Goal: Information Seeking & Learning: Learn about a topic

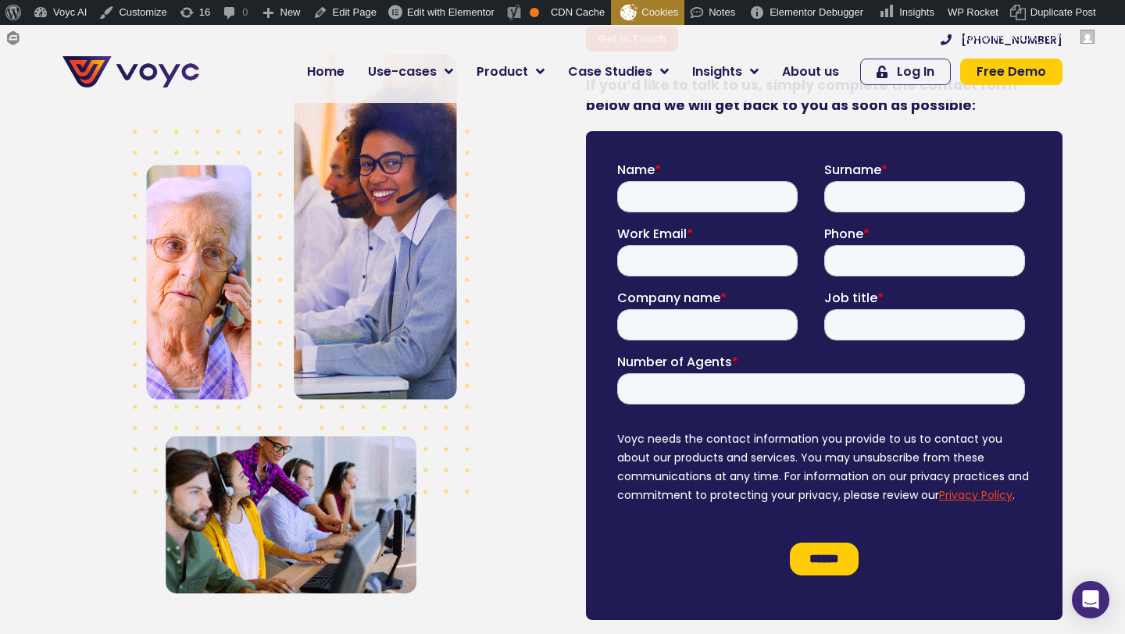
scroll to position [473, 0]
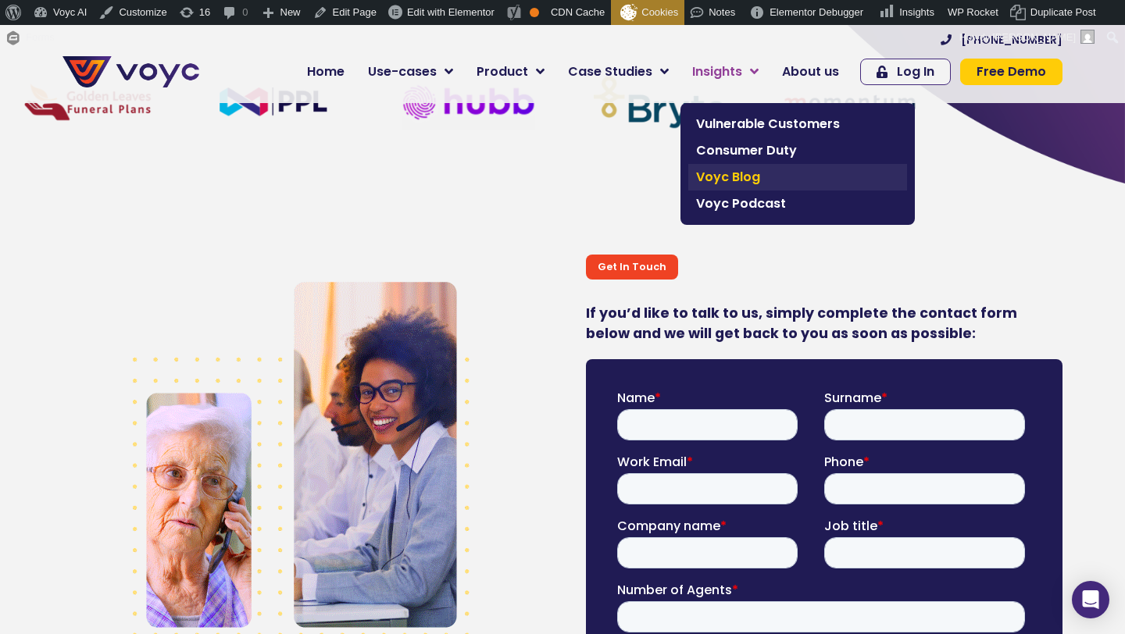
click at [730, 180] on span "Voyc Blog" at bounding box center [797, 177] width 203 height 19
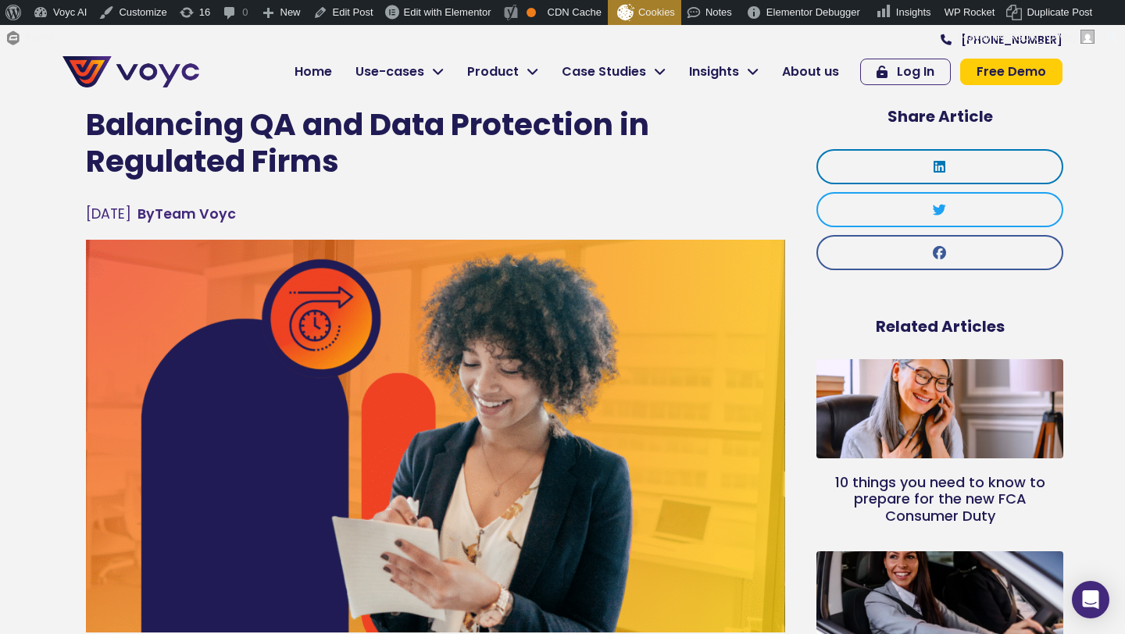
scroll to position [3, 0]
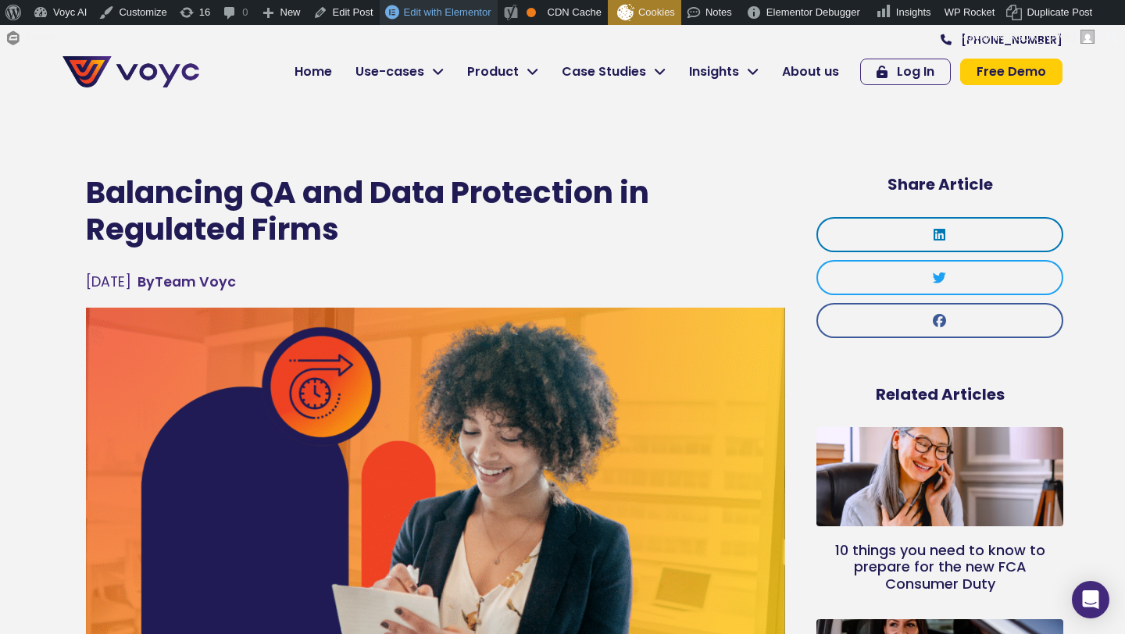
click at [437, 9] on span "Edit with Elementor" at bounding box center [447, 12] width 87 height 12
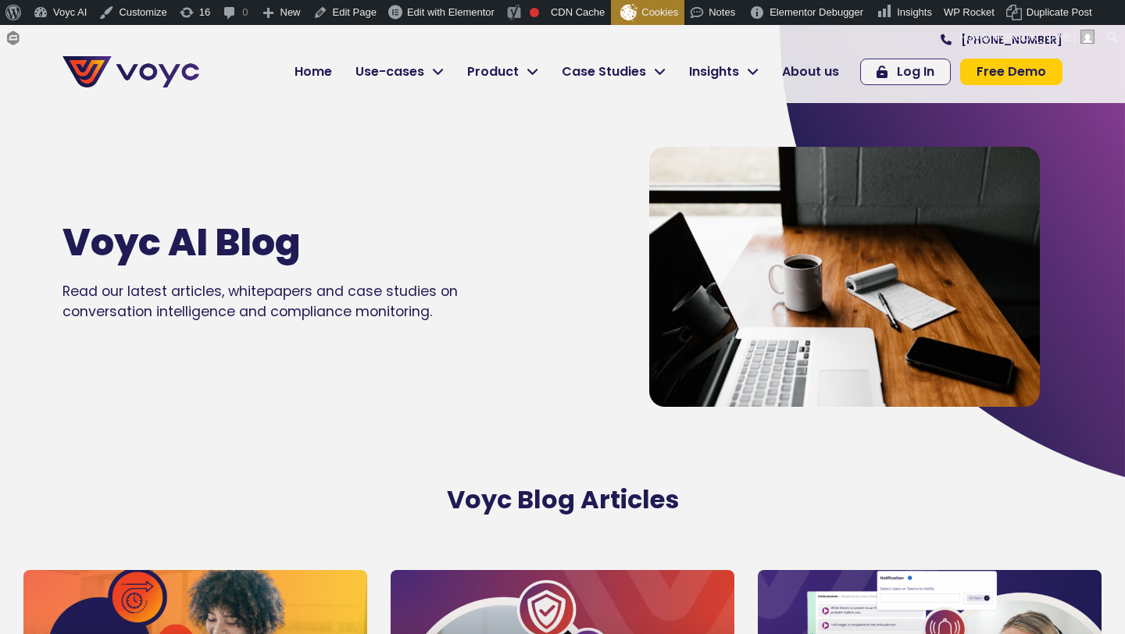
scroll to position [402, 0]
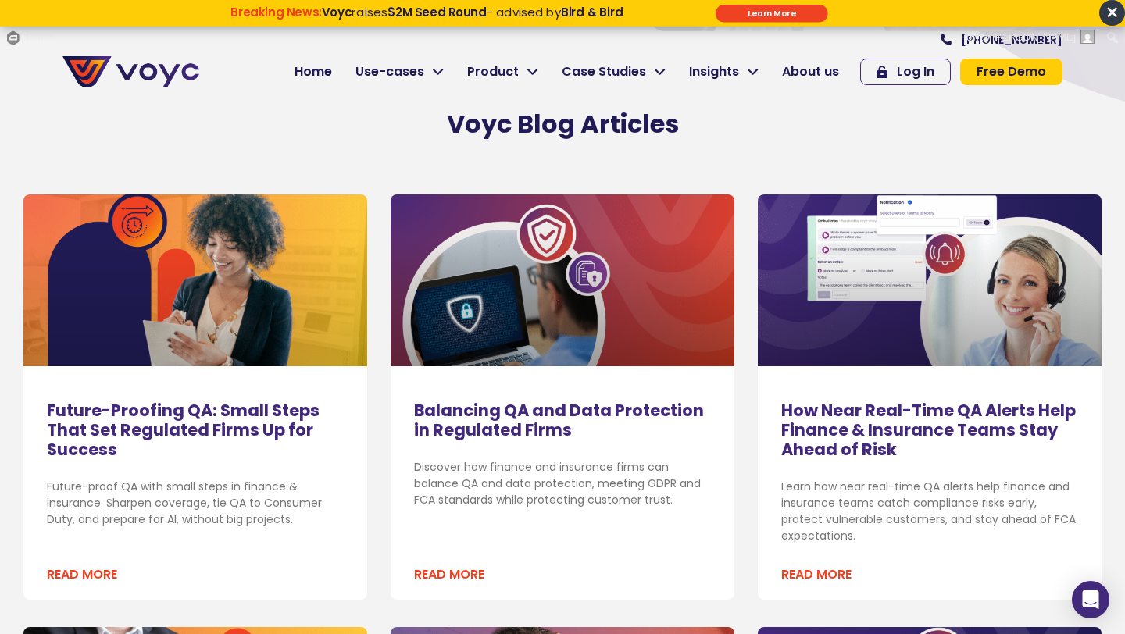
click at [170, 432] on link "Future-Proofing QA: Small Steps That Set Regulated Firms Up for Success" at bounding box center [183, 430] width 273 height 62
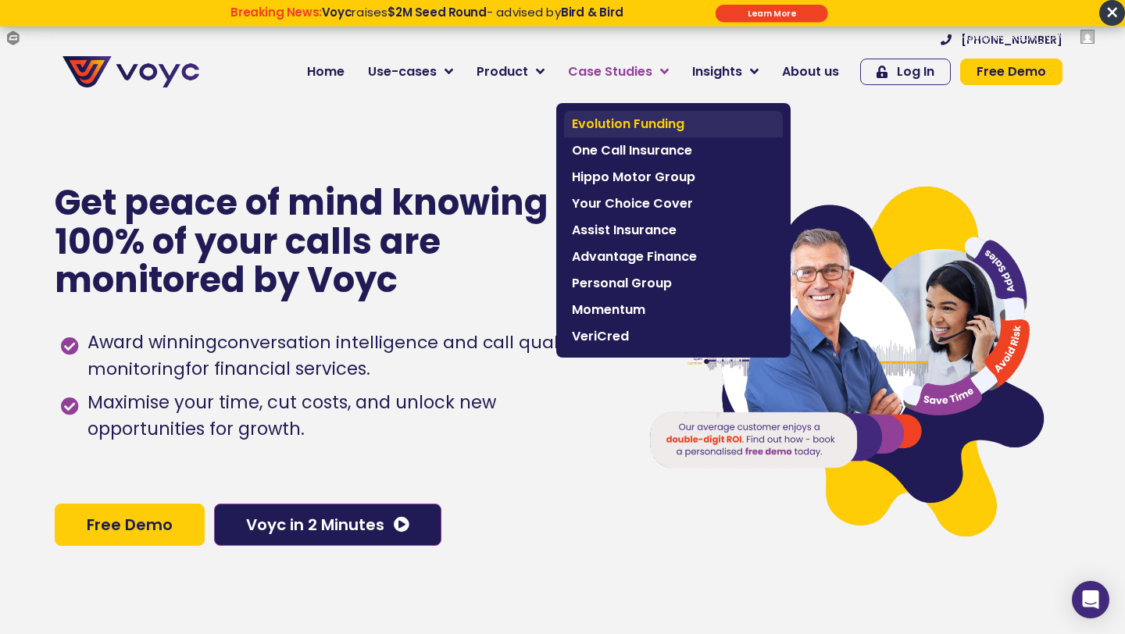
click at [616, 120] on span "Evolution Funding" at bounding box center [673, 124] width 203 height 19
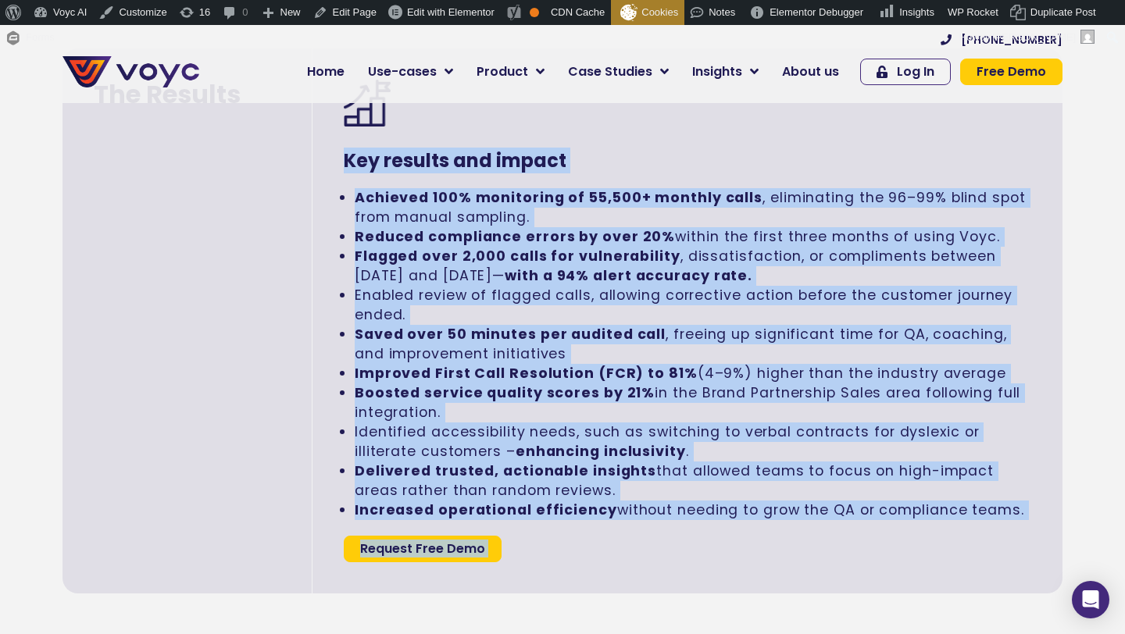
scroll to position [3408, 0]
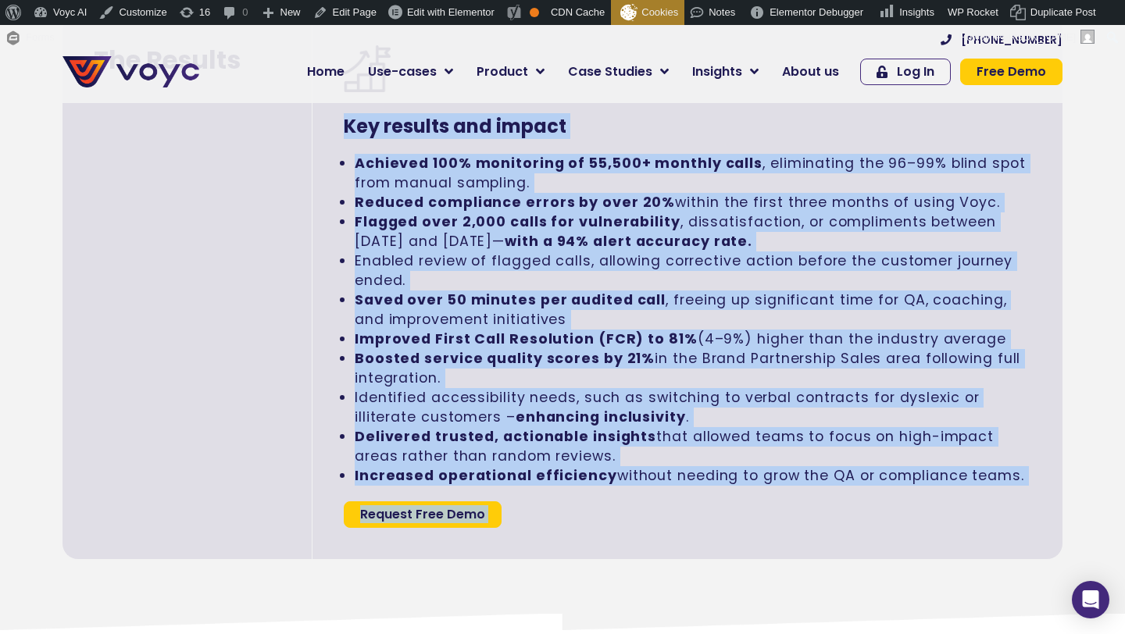
drag, startPoint x: 340, startPoint y: 220, endPoint x: 1060, endPoint y: 473, distance: 763.2
click at [1059, 473] on div "Key results and impact Achieved 100% monitoring of 55,500+ monthly calls , elim…" at bounding box center [687, 286] width 750 height 545
copy div "Key results and impact Achieved 100% monitoring of 55,500+ monthly calls , elim…"
click at [694, 377] on li "Boosted service quality scores by 21% in the Brand Partnership Sales area follo…" at bounding box center [693, 368] width 677 height 39
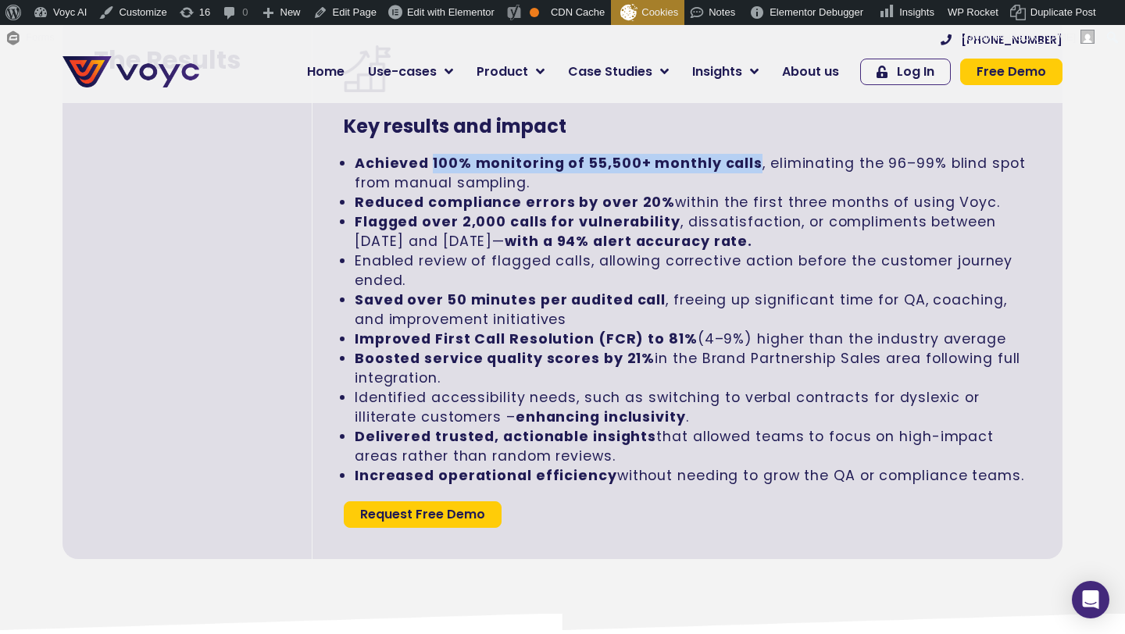
drag, startPoint x: 430, startPoint y: 158, endPoint x: 749, endPoint y: 157, distance: 318.7
click at [749, 157] on strong "Achieved 100% monitoring of 55,500+ monthly calls" at bounding box center [559, 163] width 408 height 19
copy strong "100% monitoring of 55,500+ monthly calls"
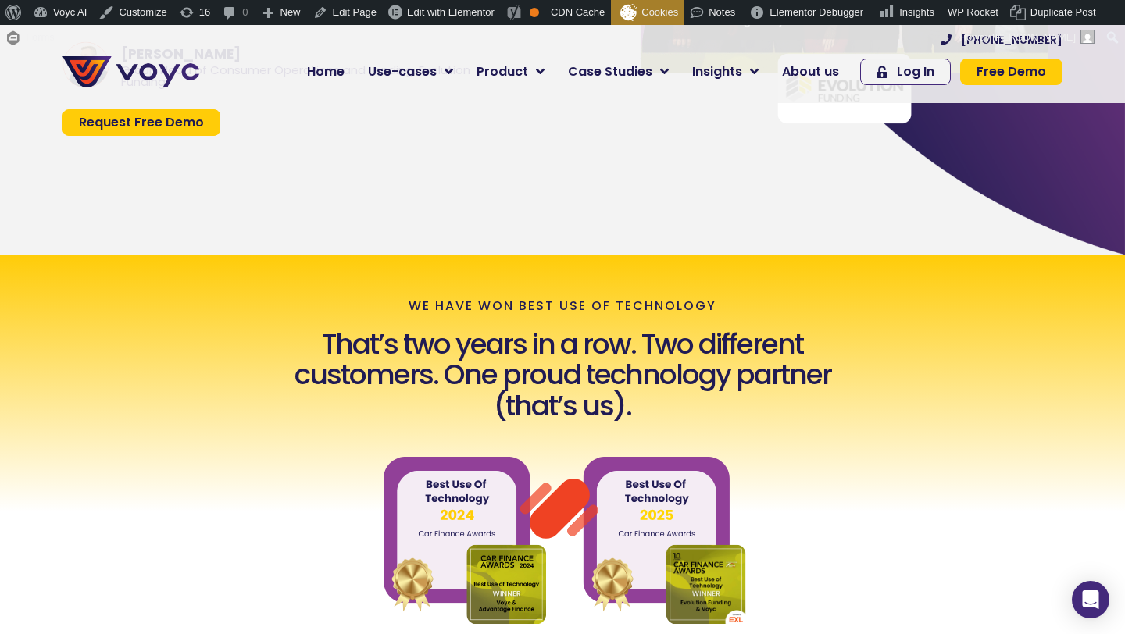
scroll to position [810, 0]
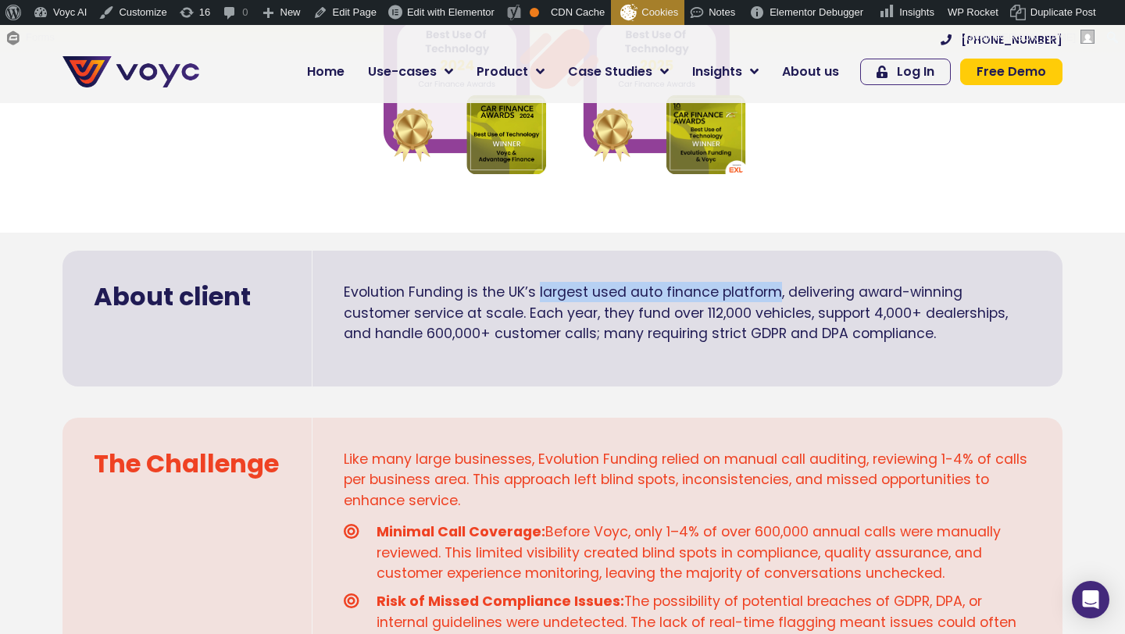
drag, startPoint x: 543, startPoint y: 292, endPoint x: 777, endPoint y: 289, distance: 233.6
click at [777, 289] on span "Evolution Funding is the UK’s largest used auto finance platform, delivering aw…" at bounding box center [676, 313] width 664 height 60
copy span "largest used auto finance platform"
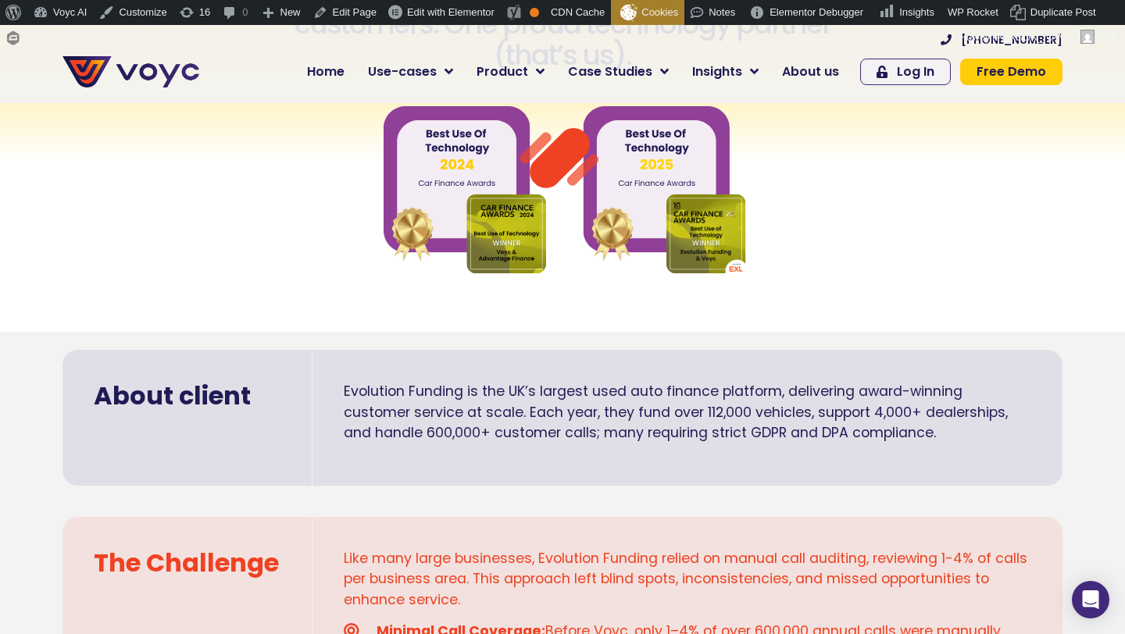
click at [691, 428] on span "Evolution Funding is the UK’s largest used auto finance platform, delivering aw…" at bounding box center [676, 412] width 664 height 60
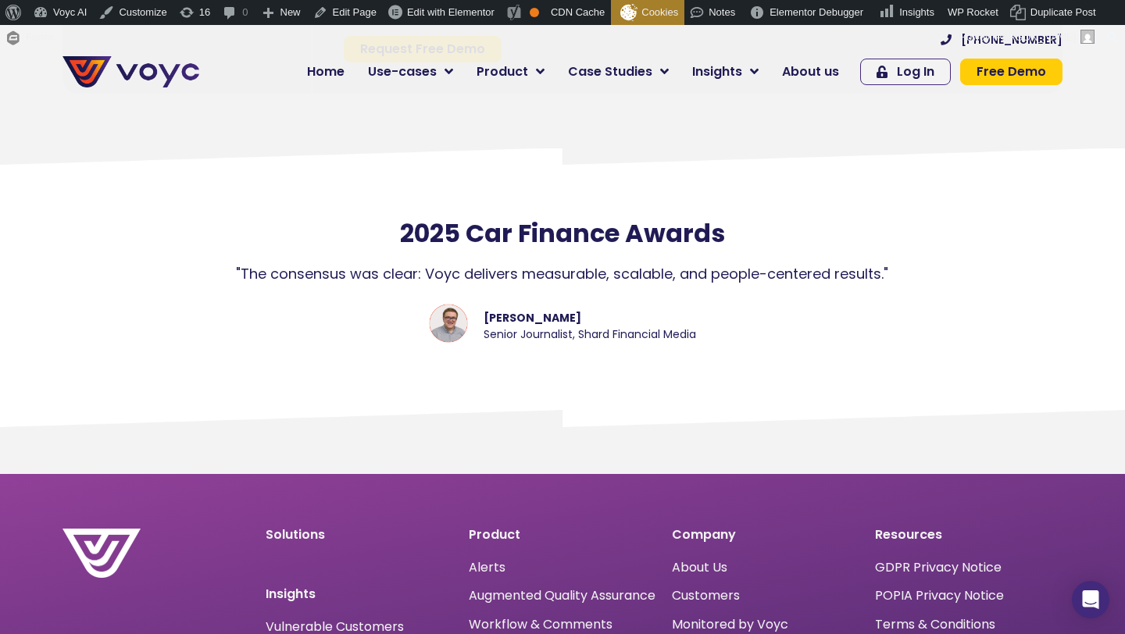
scroll to position [4352, 0]
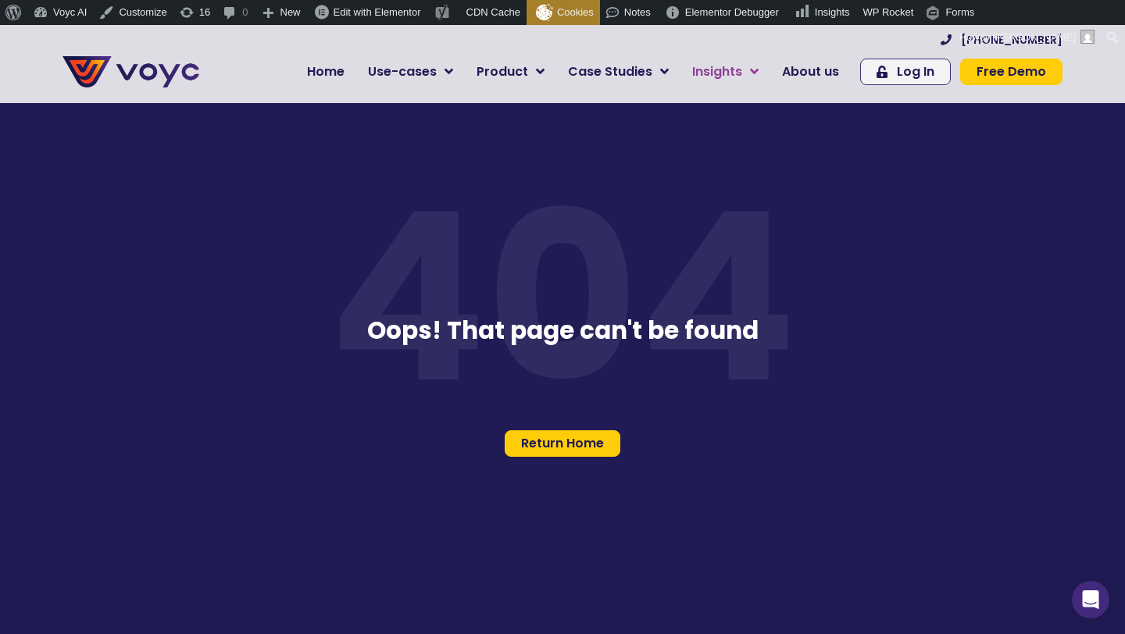
click at [707, 73] on span "Insights" at bounding box center [717, 71] width 50 height 19
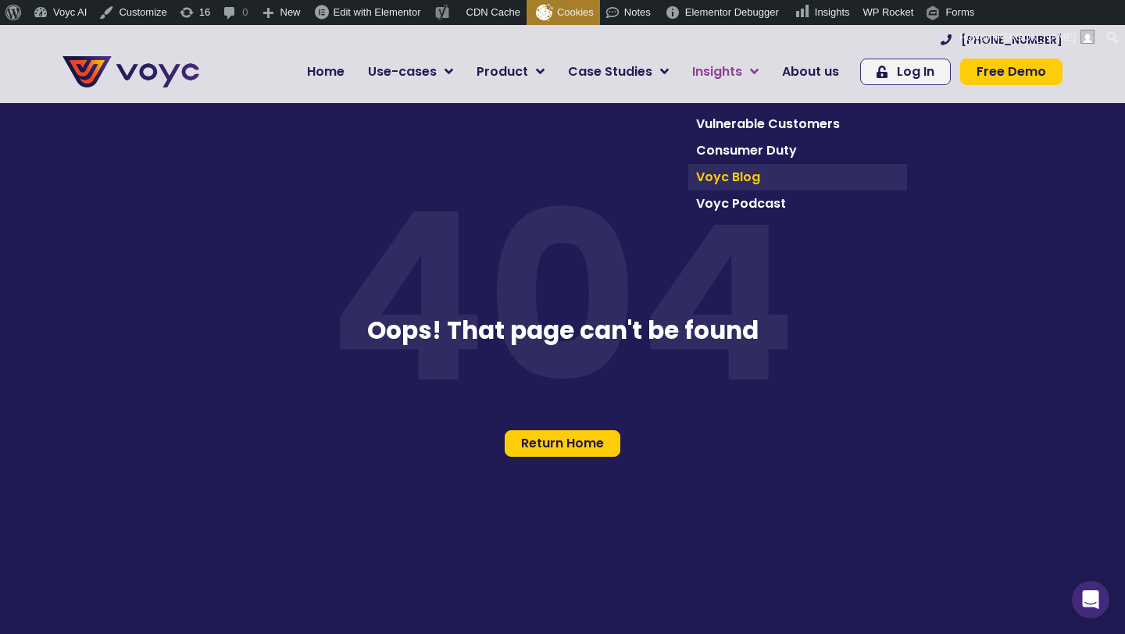
click at [723, 174] on span "Voyc Blog" at bounding box center [797, 177] width 203 height 19
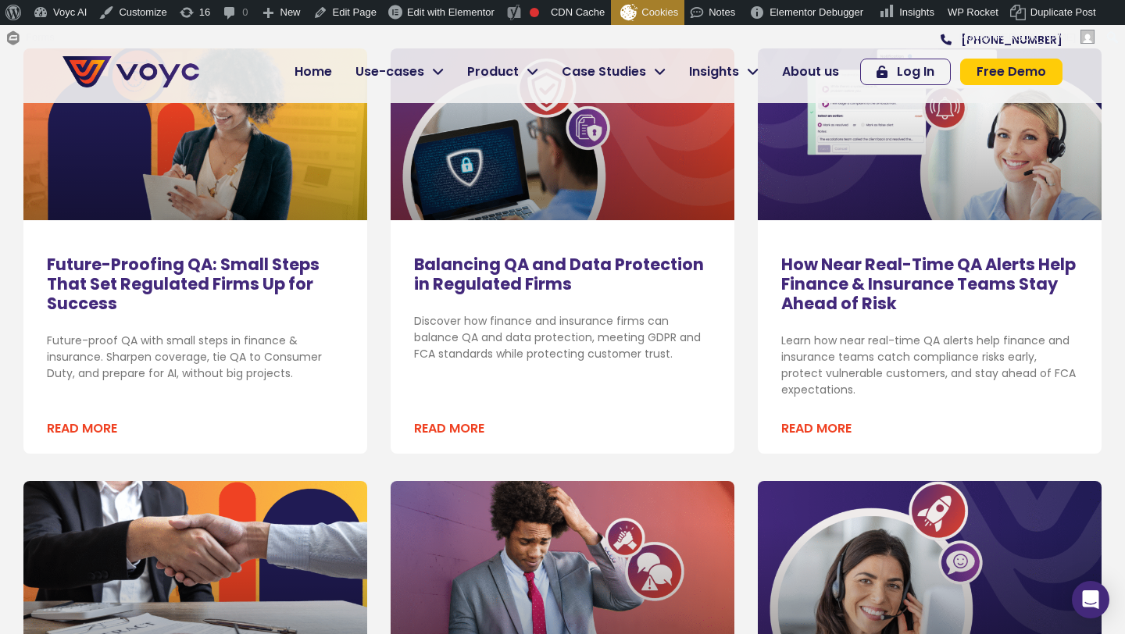
scroll to position [597, 0]
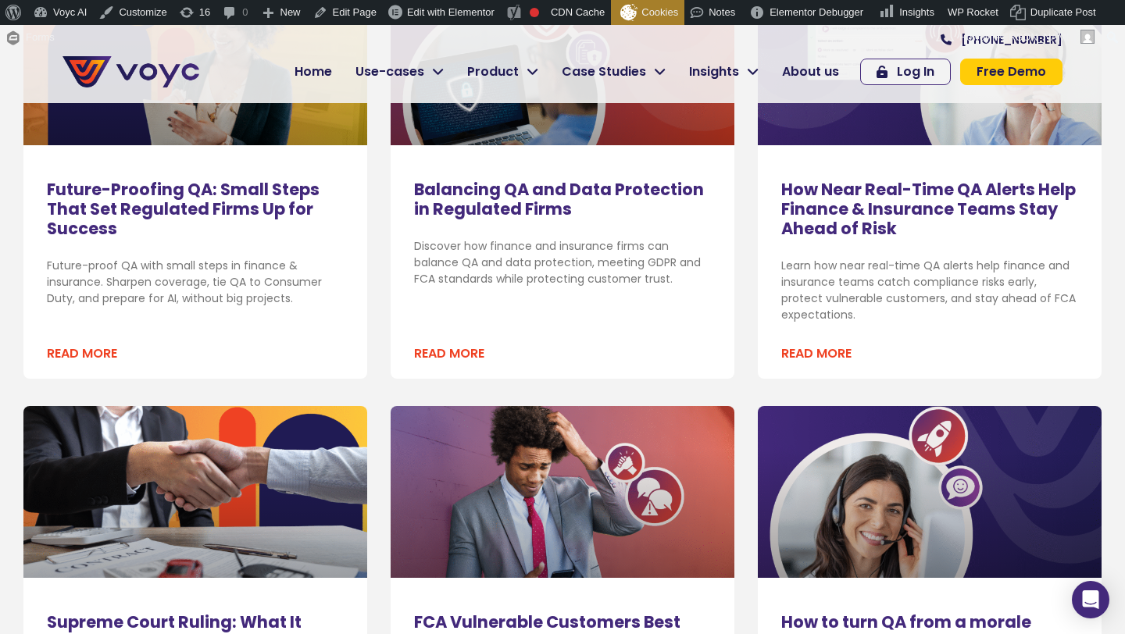
click at [806, 223] on link "How Near Real-Time QA Alerts Help Finance & Insurance Teams Stay Ahead of Risk" at bounding box center [928, 209] width 295 height 62
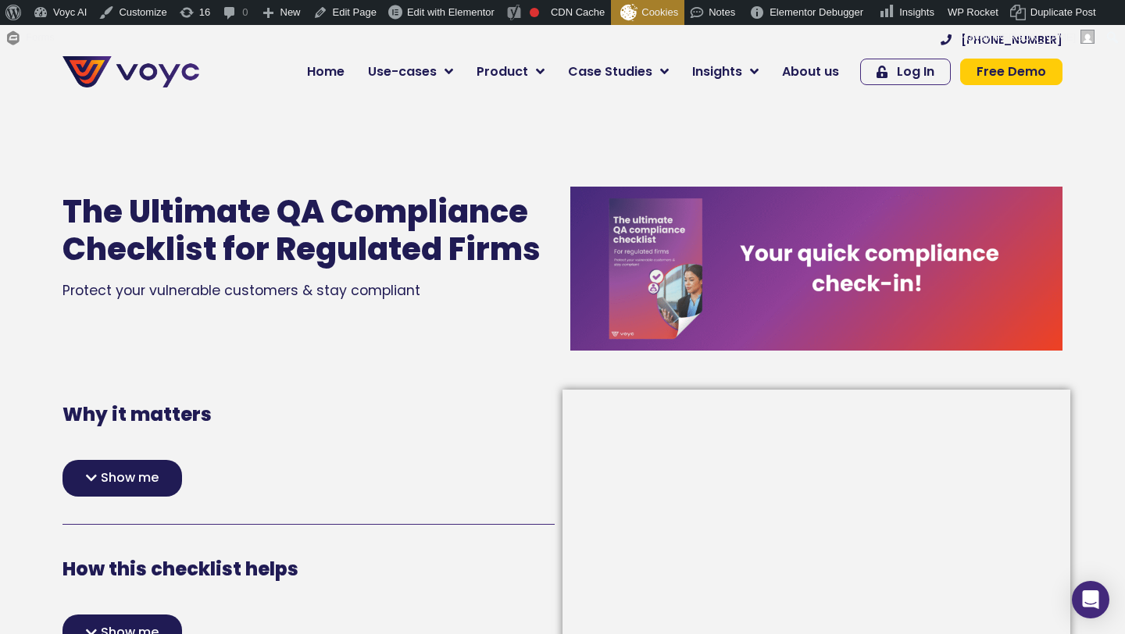
scroll to position [178, 0]
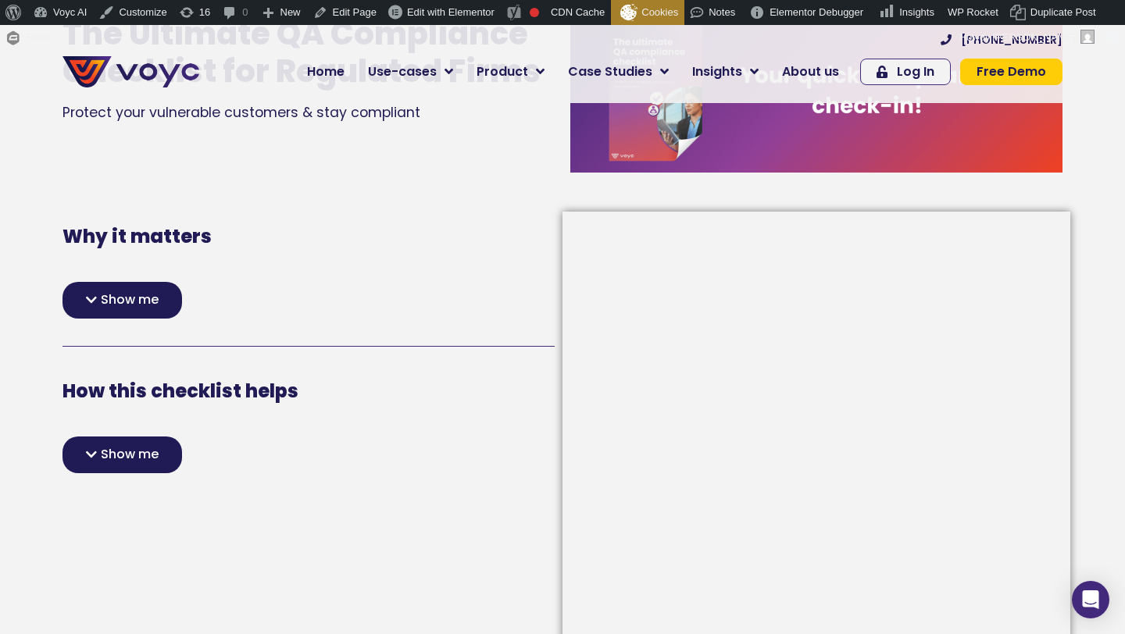
click at [126, 294] on span "Show me" at bounding box center [130, 300] width 58 height 12
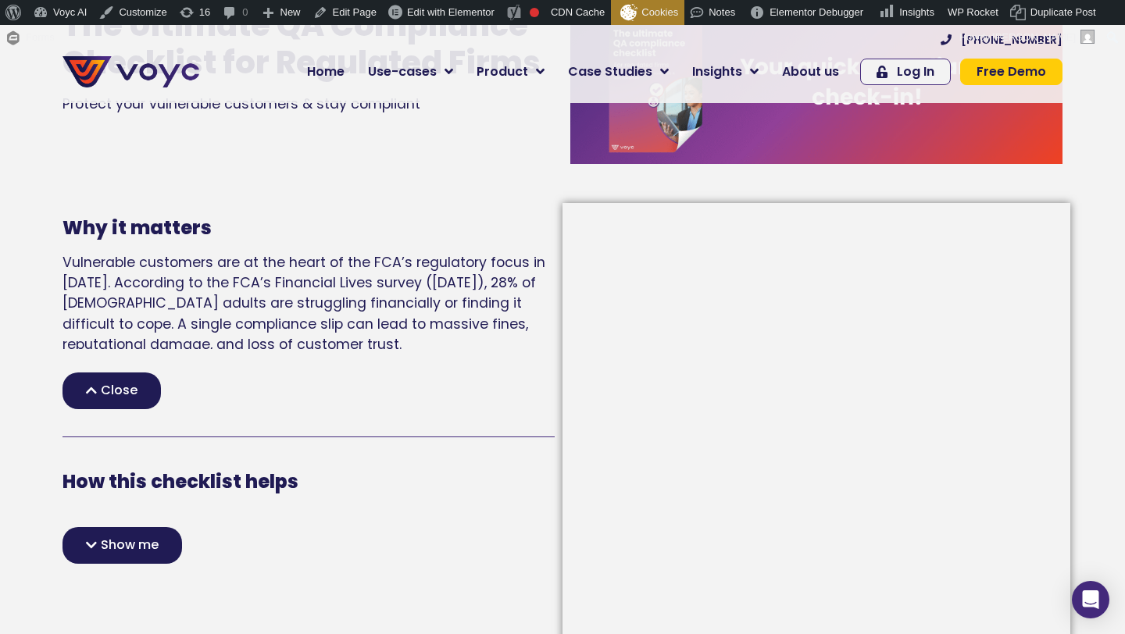
scroll to position [188, 0]
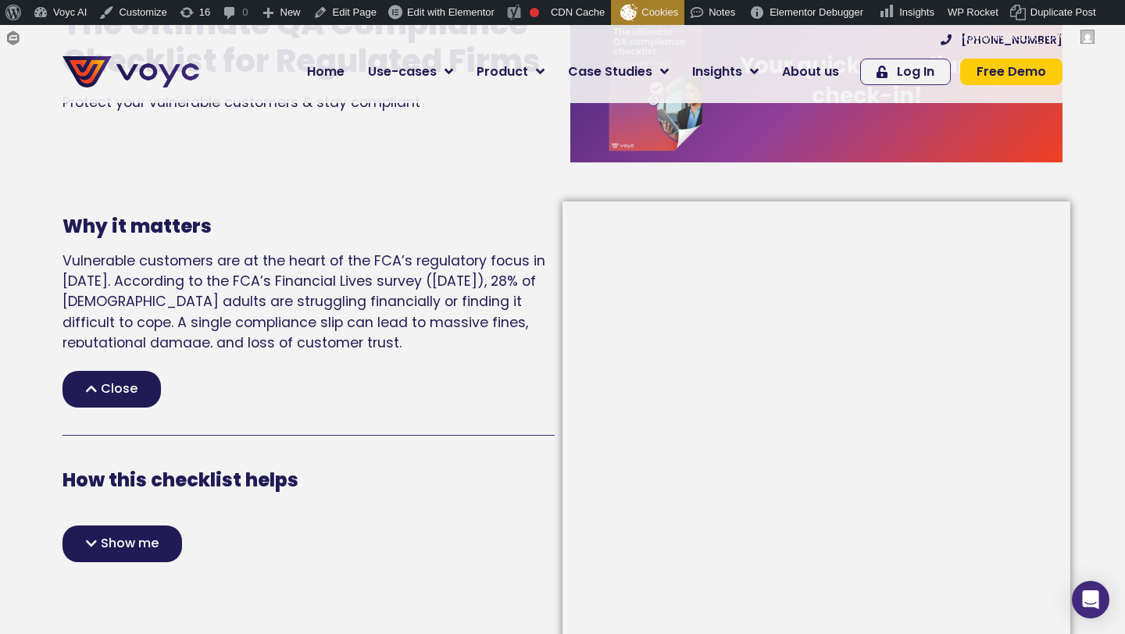
click at [117, 530] on div "Show me" at bounding box center [122, 544] width 120 height 37
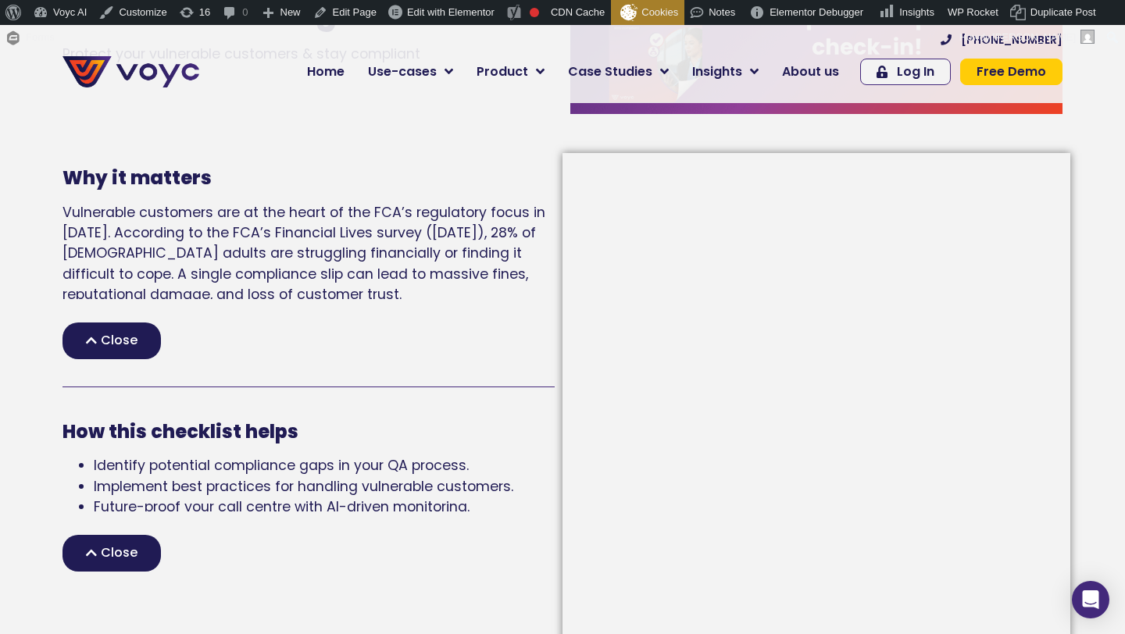
scroll to position [251, 0]
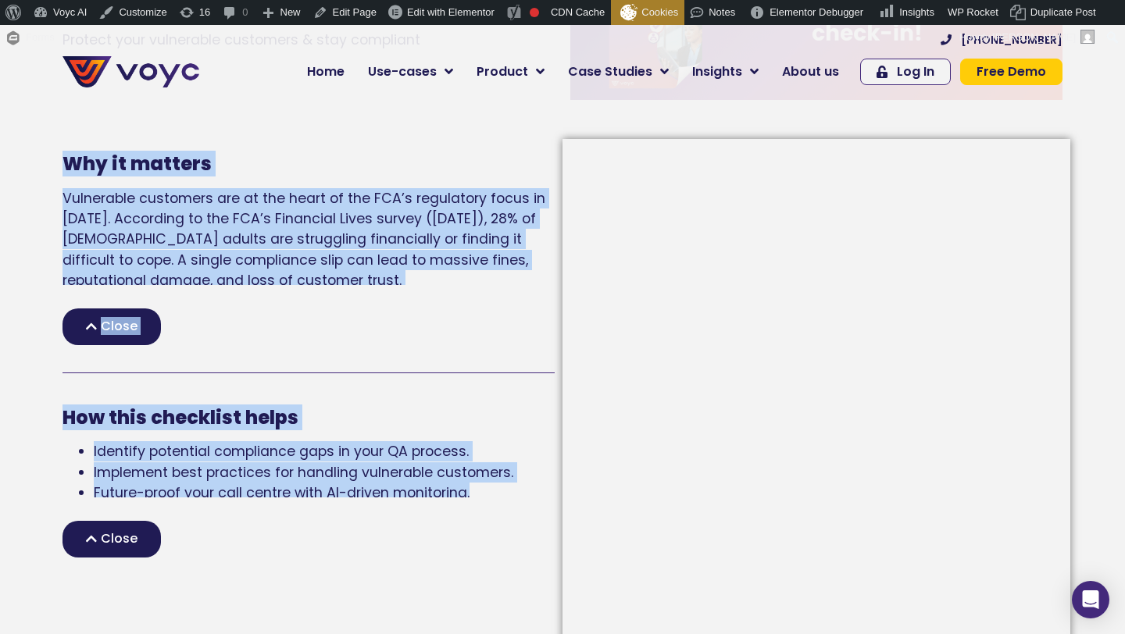
drag, startPoint x: 66, startPoint y: 166, endPoint x: 494, endPoint y: 496, distance: 540.3
click at [494, 496] on div "Why it matters Vulnerable customers are at the heart of the FCA’s regulatory fo…" at bounding box center [309, 500] width 508 height 723
copy div "Why it matters Vulnerable customers are at the heart of the FCA’s regulatory fo…"
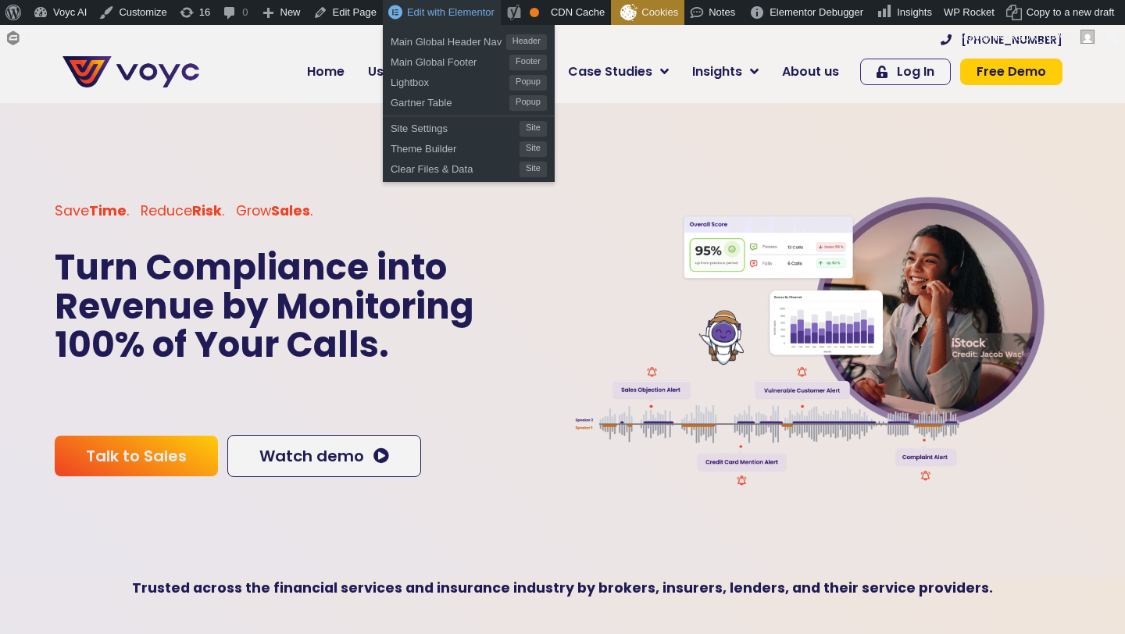
click at [466, 11] on span "Edit with Elementor" at bounding box center [450, 12] width 87 height 12
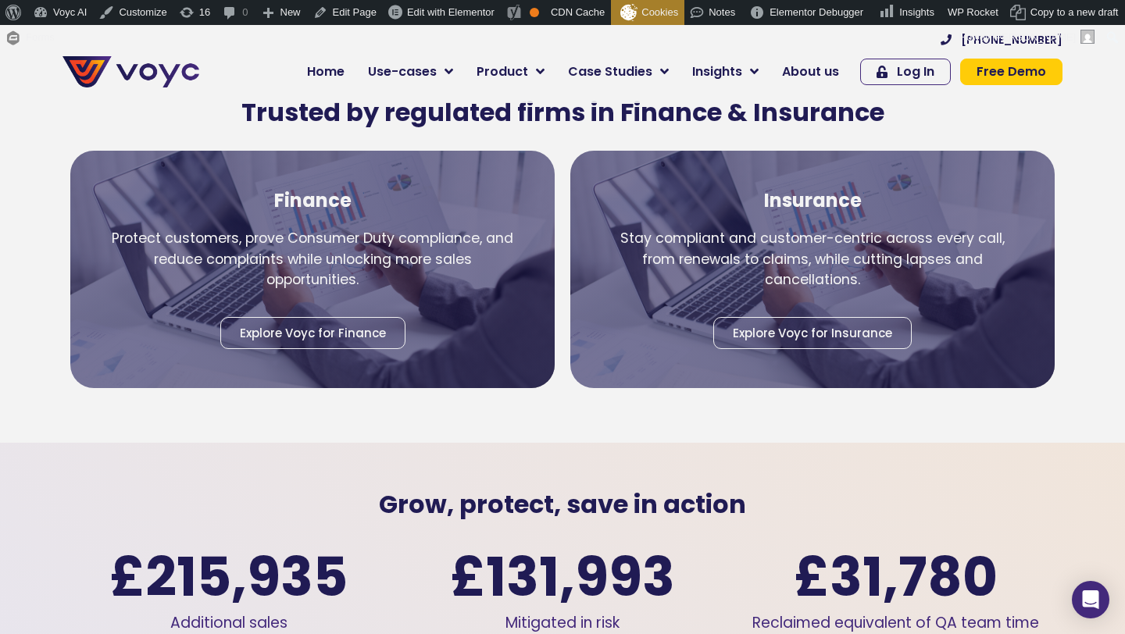
scroll to position [1956, 0]
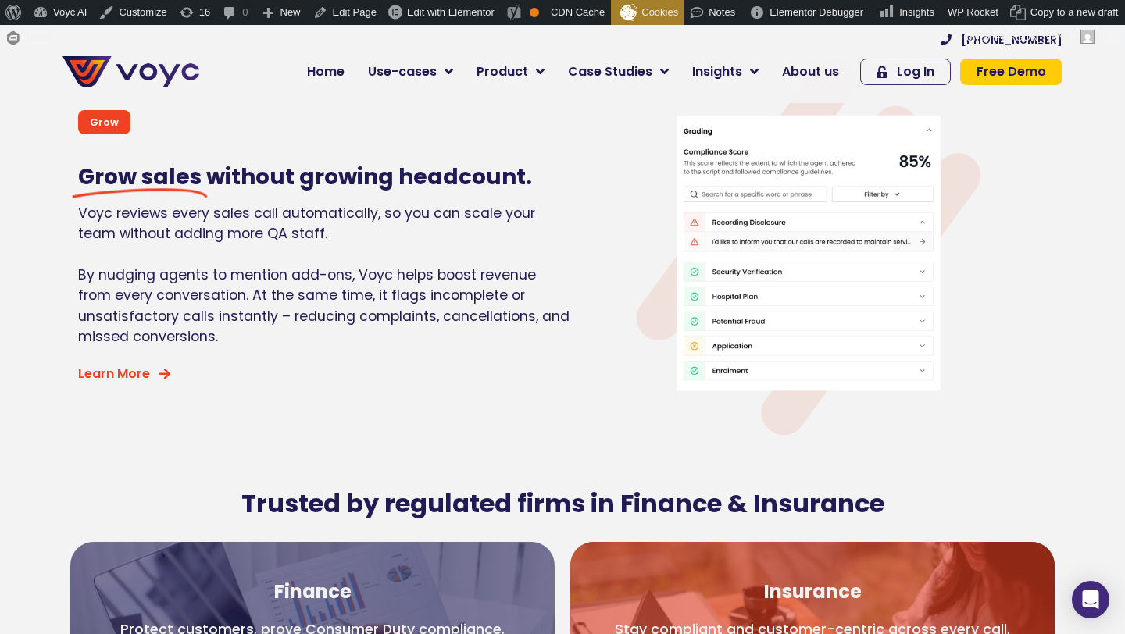
scroll to position [1920, 0]
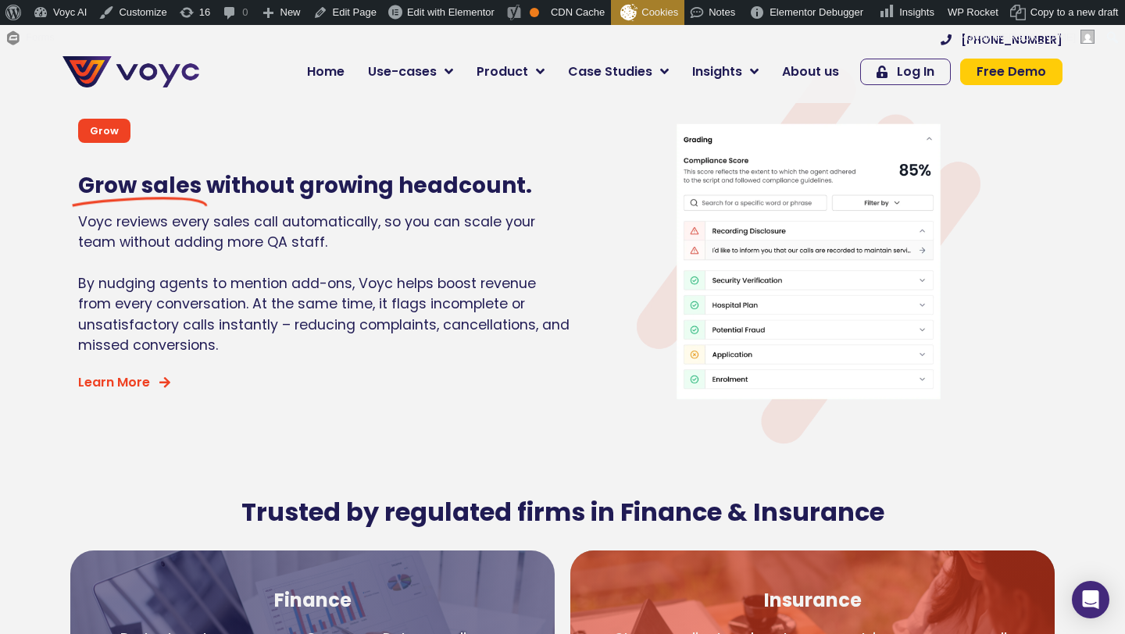
scroll to position [1707, 0]
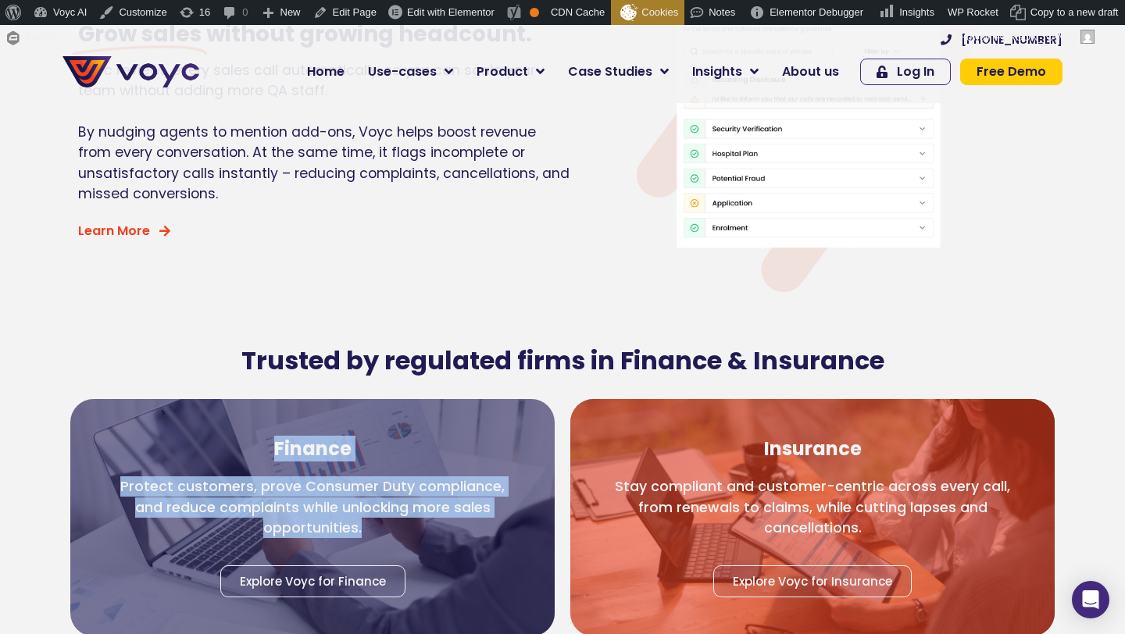
drag, startPoint x: 103, startPoint y: 447, endPoint x: 376, endPoint y: 500, distance: 277.8
click at [377, 500] on div "Finance Protect customers, prove Consumer Duty compliance, and reduce complaint…" at bounding box center [312, 517] width 484 height 237
click at [376, 500] on p "Protect customers, prove Consumer Duty compliance, and reduce complaints while …" at bounding box center [312, 508] width 406 height 62
drag, startPoint x: 376, startPoint y: 500, endPoint x: 131, endPoint y: 466, distance: 246.9
click at [131, 477] on p "Protect customers, prove Consumer Duty compliance, and reduce complaints while …" at bounding box center [312, 508] width 406 height 62
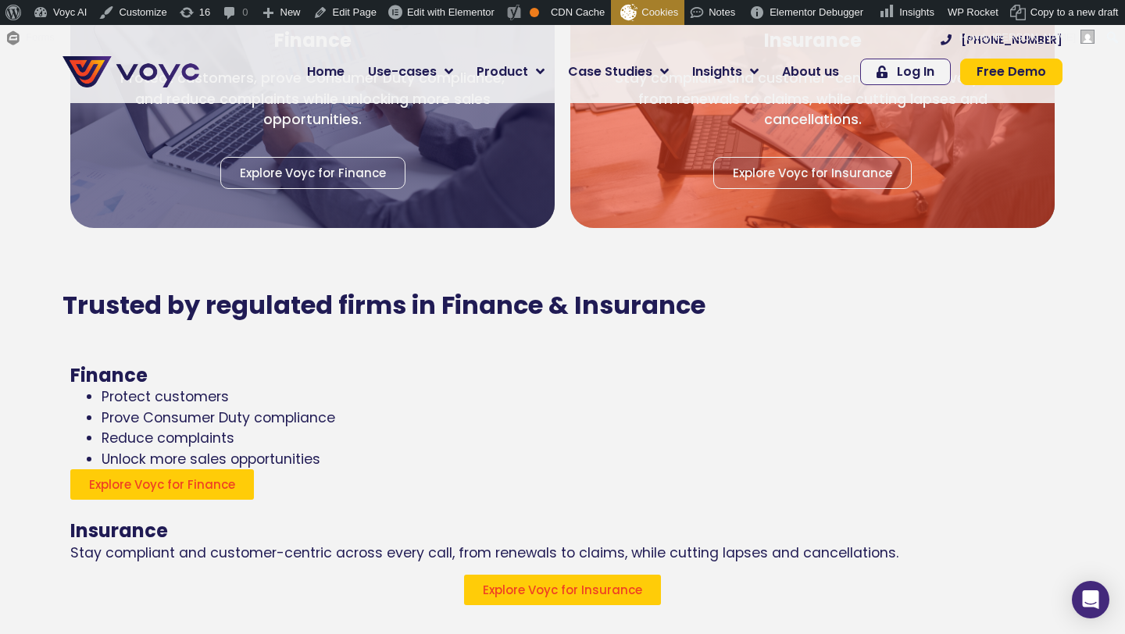
scroll to position [2266, 0]
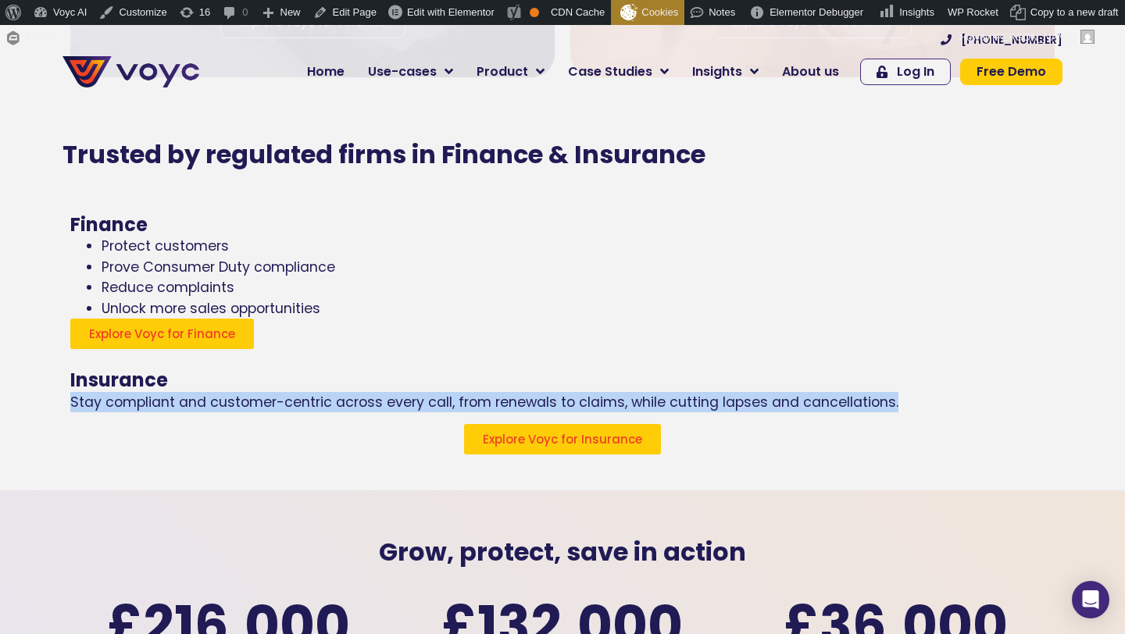
drag, startPoint x: 621, startPoint y: 280, endPoint x: 879, endPoint y: 337, distance: 264.0
click at [881, 392] on p "Stay compliant and customer-centric across every call, from renewals to claims,…" at bounding box center [562, 402] width 984 height 20
copy p "Stay compliant and customer-centric across every call, from renewals to claims,…"
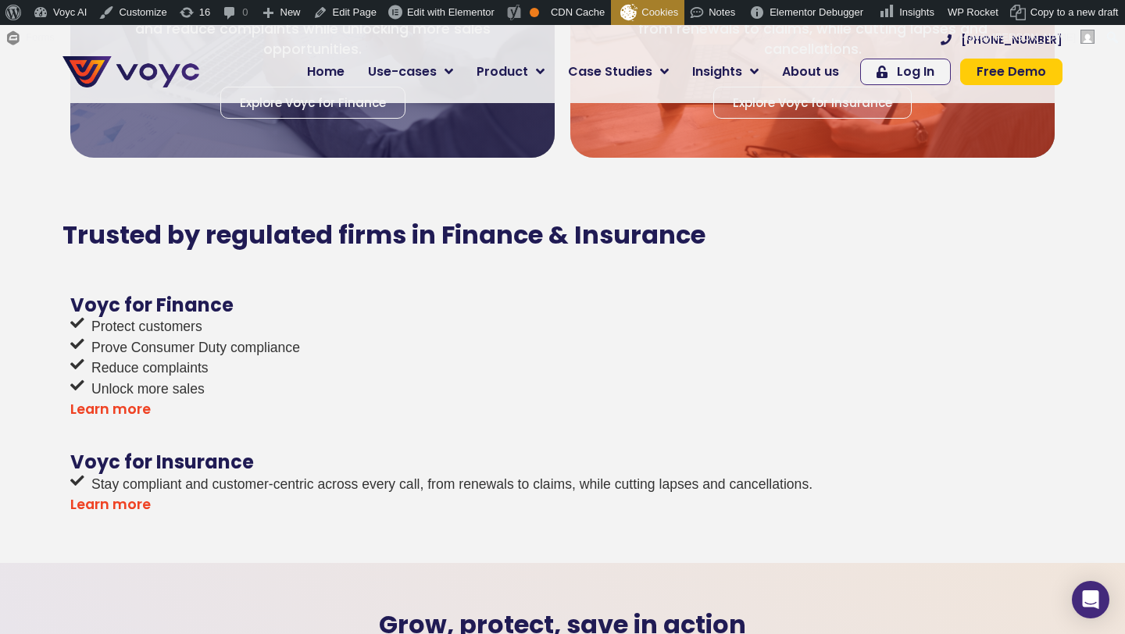
scroll to position [2238, 0]
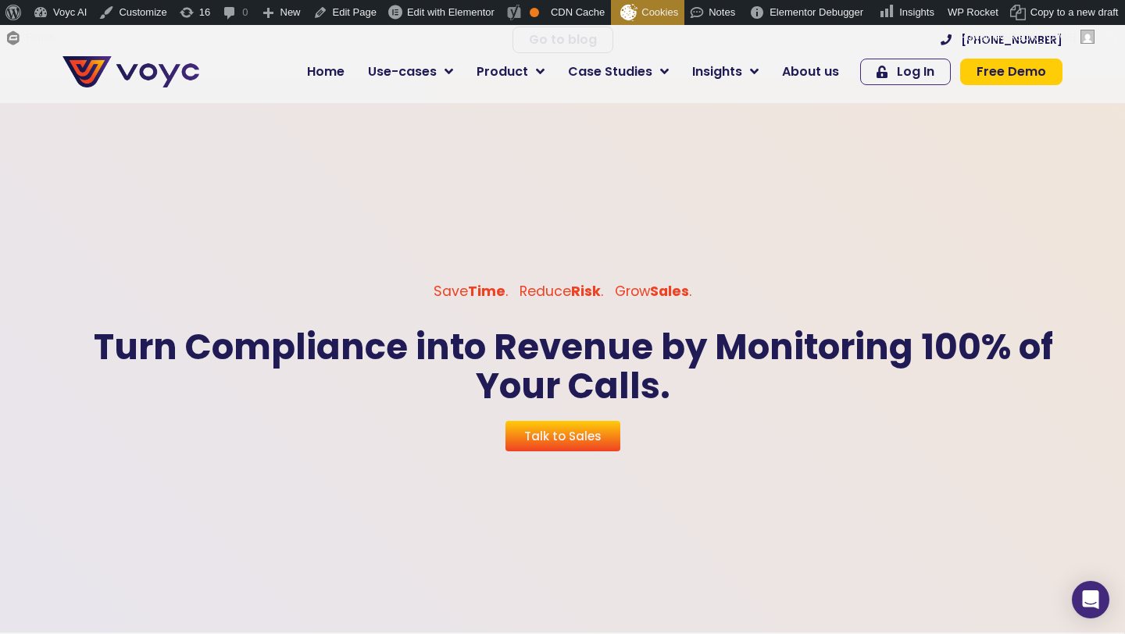
scroll to position [4597, 0]
